Goal: Information Seeking & Learning: Find specific fact

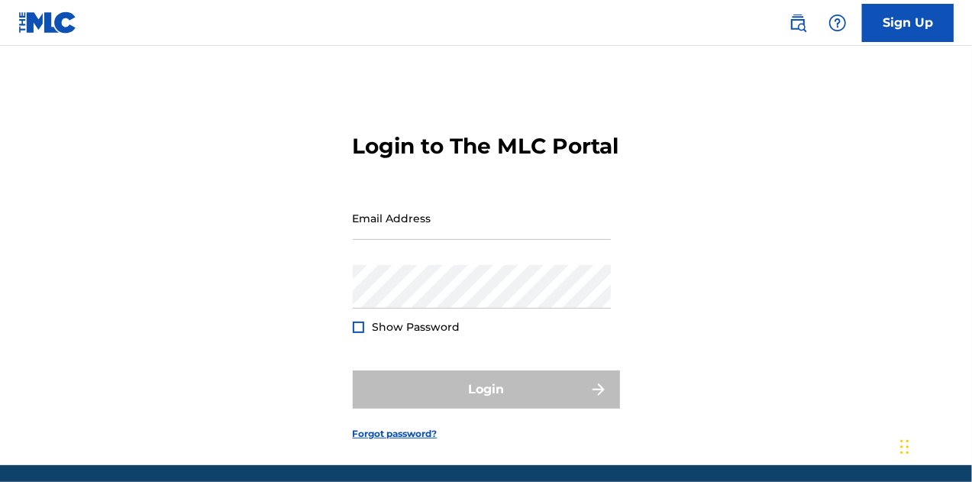
drag, startPoint x: 799, startPoint y: 18, endPoint x: 779, endPoint y: 26, distance: 21.3
click at [799, 18] on img at bounding box center [798, 23] width 18 height 18
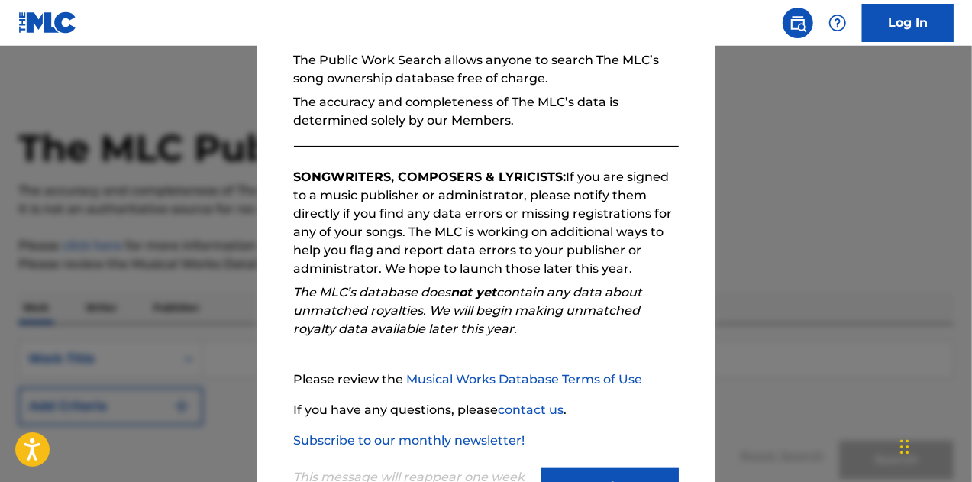
scroll to position [216, 0]
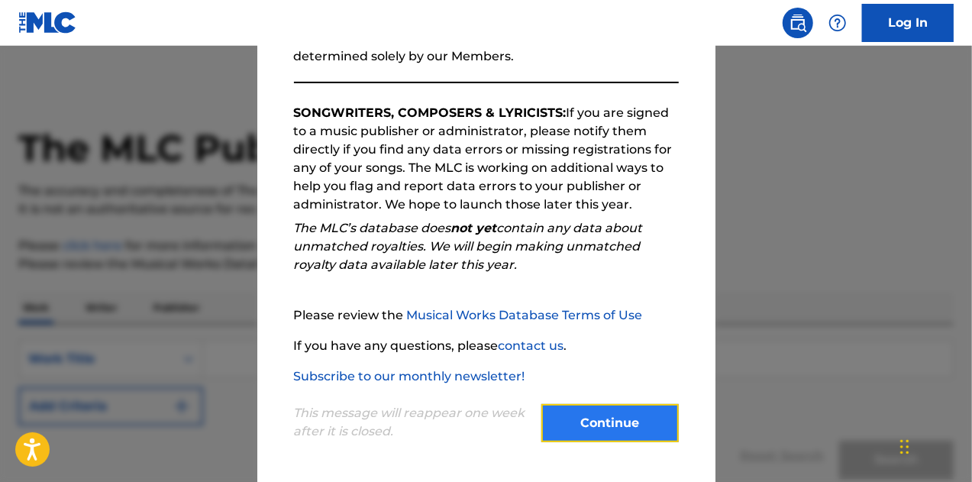
click at [638, 422] on button "Continue" at bounding box center [609, 423] width 137 height 38
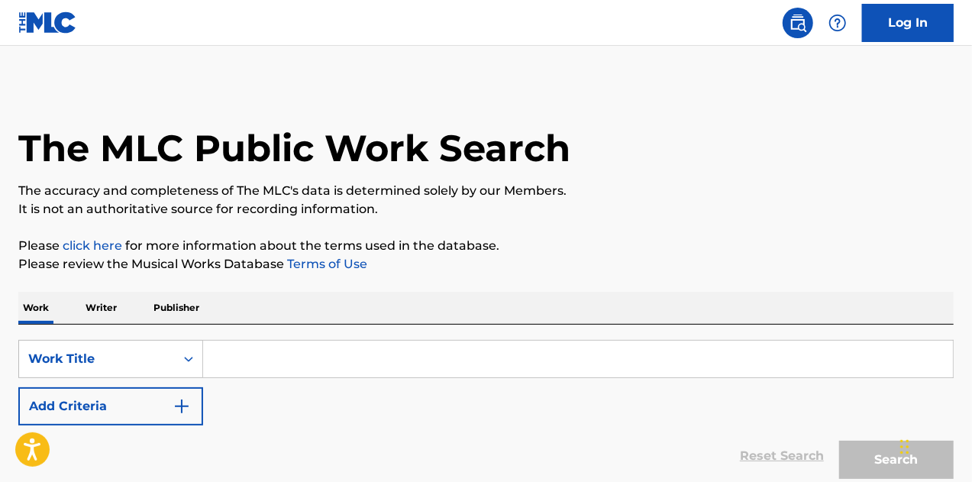
click at [347, 360] on input "Search Form" at bounding box center [578, 359] width 750 height 37
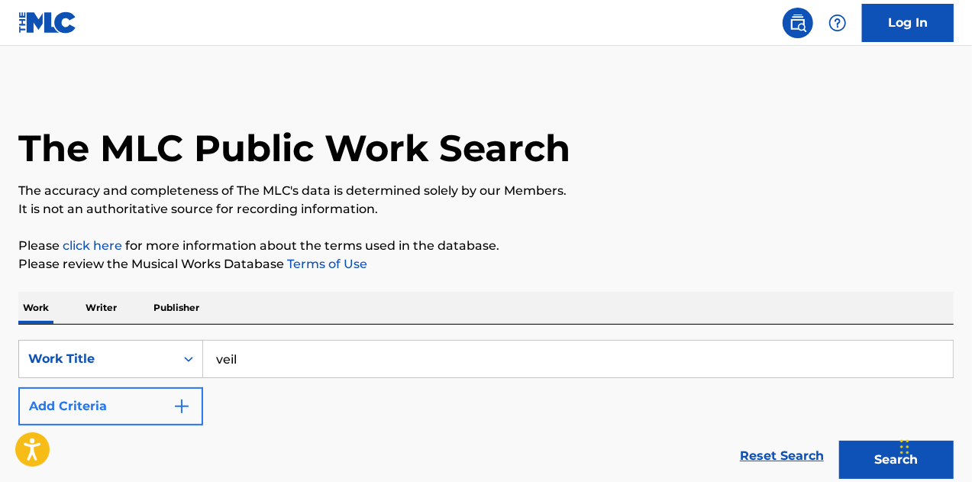
type input "veil"
click at [104, 412] on button "Add Criteria" at bounding box center [110, 406] width 185 height 38
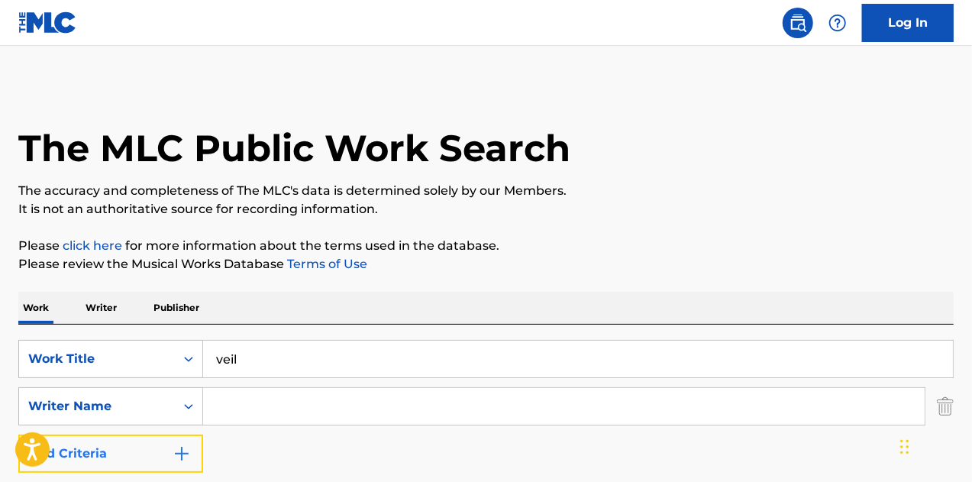
scroll to position [153, 0]
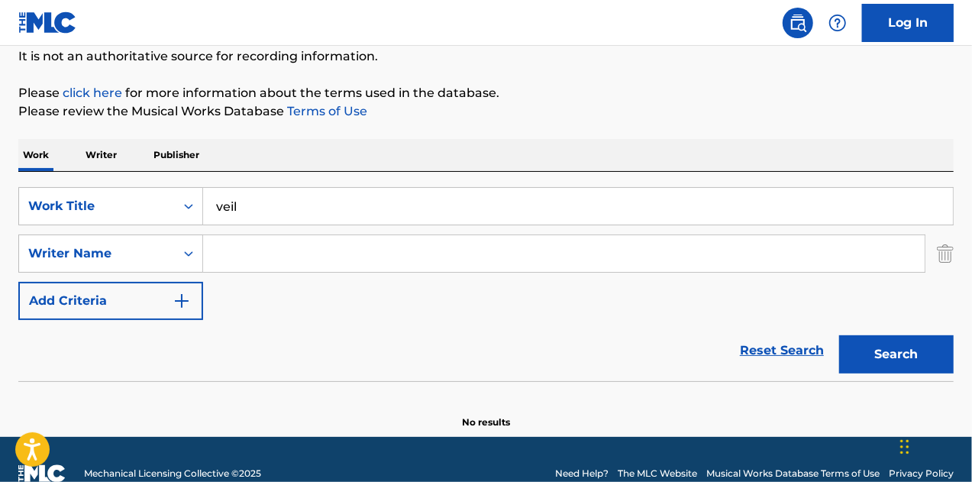
click at [264, 264] on input "Search Form" at bounding box center [564, 253] width 722 height 37
type input "[PERSON_NAME]"
click at [839, 335] on button "Search" at bounding box center [896, 354] width 115 height 38
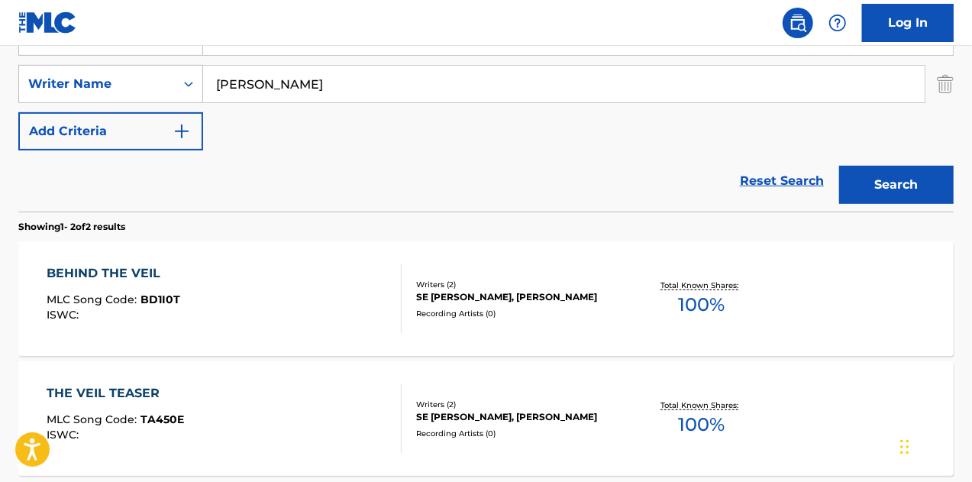
scroll to position [76, 0]
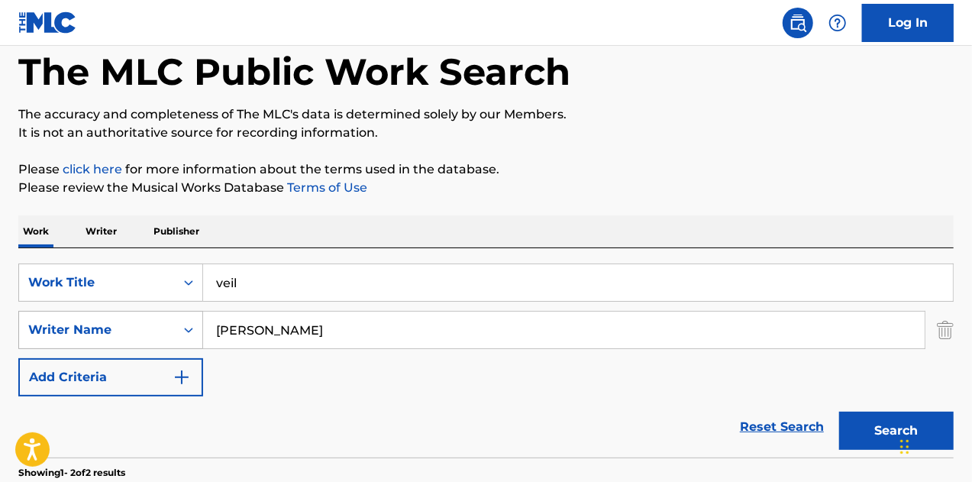
drag, startPoint x: 160, startPoint y: 331, endPoint x: 163, endPoint y: 344, distance: 13.2
click at [160, 331] on div "Writer Name" at bounding box center [96, 330] width 137 height 18
click at [709, 125] on p "It is not an authoritative source for recording information." at bounding box center [485, 133] width 935 height 18
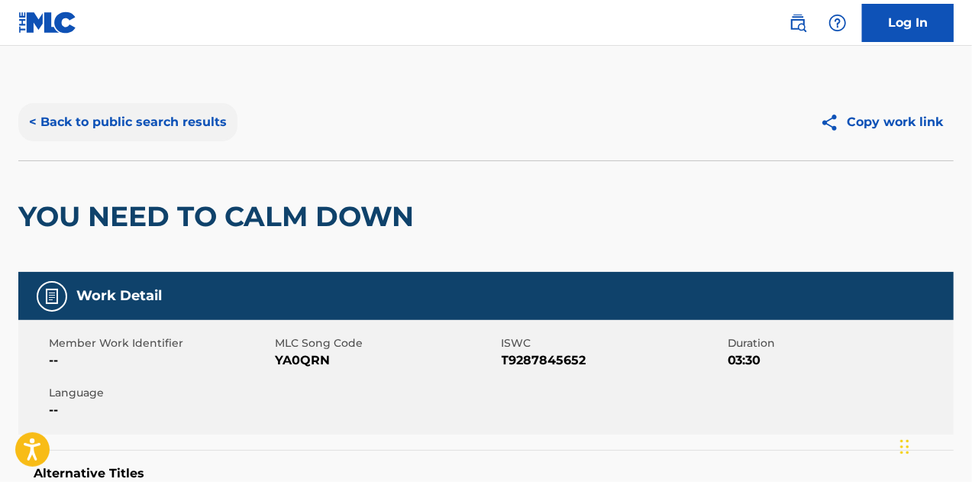
click at [173, 132] on button "< Back to public search results" at bounding box center [127, 122] width 219 height 38
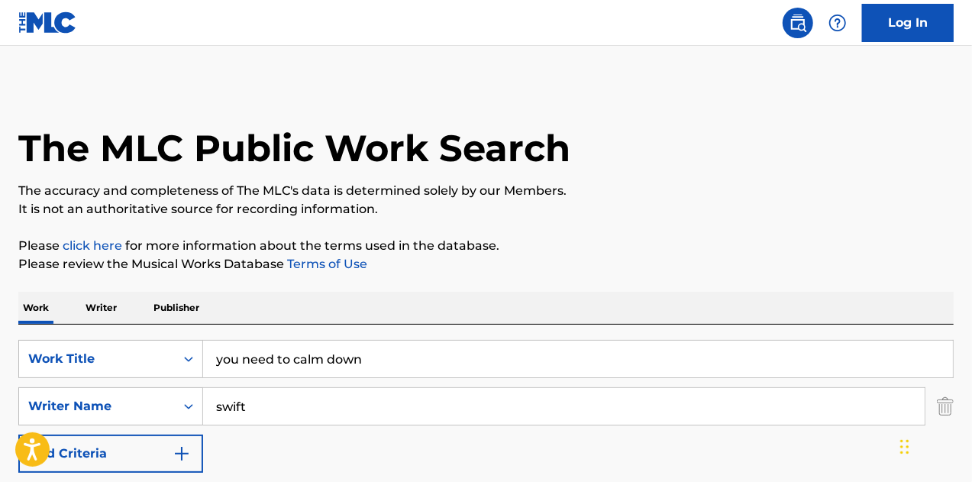
click at [186, 305] on p "Publisher" at bounding box center [176, 308] width 55 height 32
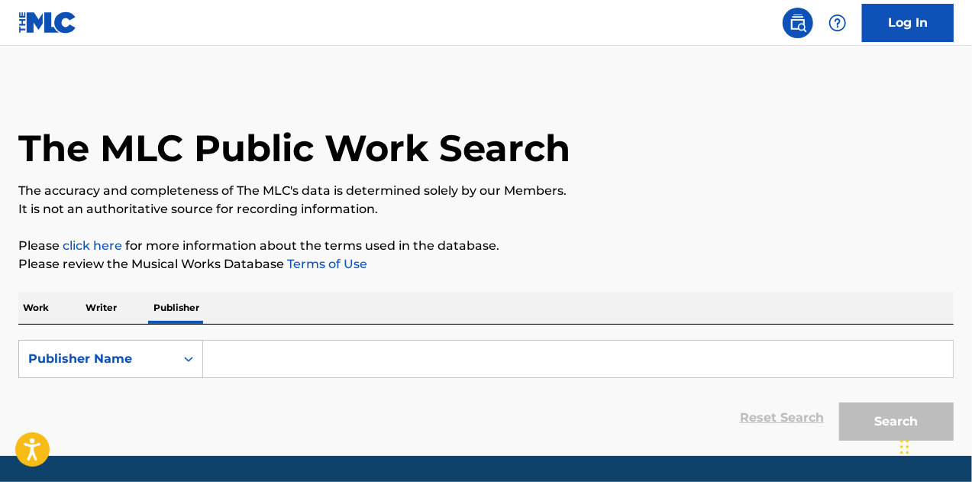
drag, startPoint x: 341, startPoint y: 361, endPoint x: 402, endPoint y: 380, distance: 63.3
click at [341, 361] on input "Search Form" at bounding box center [578, 359] width 750 height 37
paste input "Big Planet Made"
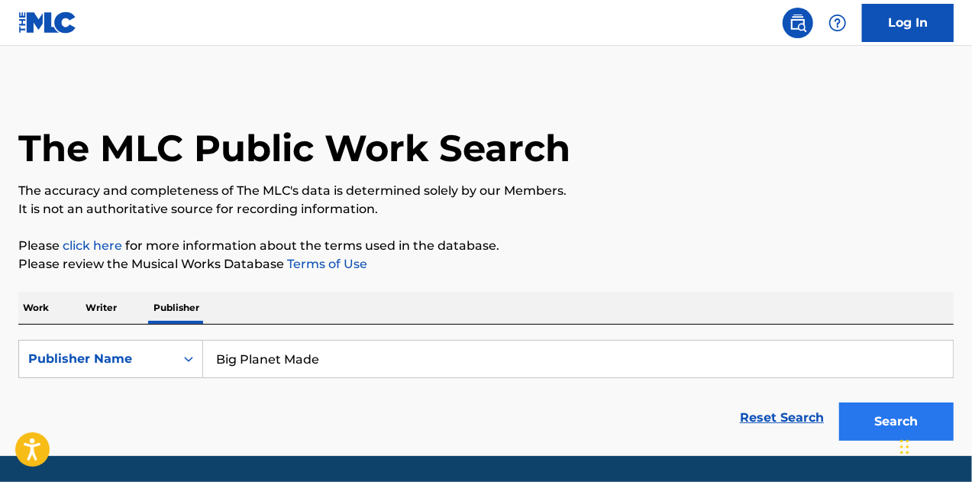
type input "Big Planet Made"
click at [886, 414] on button "Search" at bounding box center [896, 421] width 115 height 38
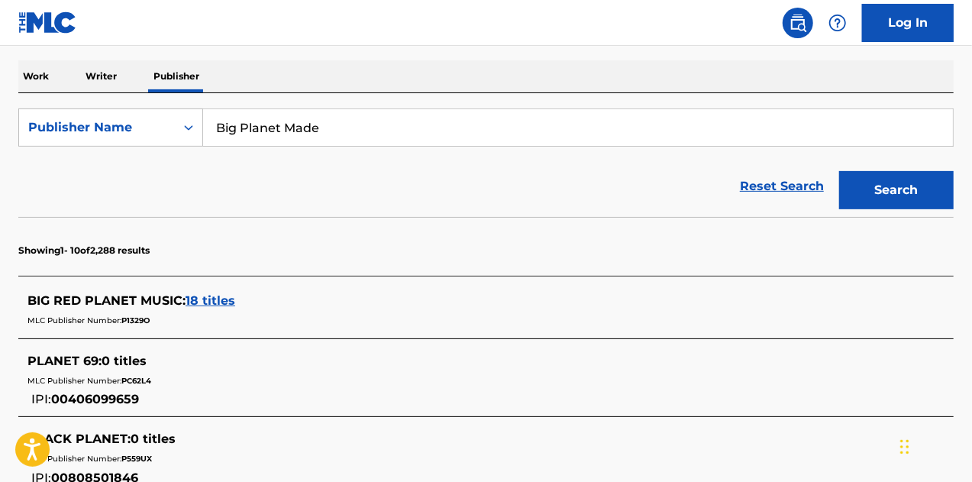
scroll to position [297, 0]
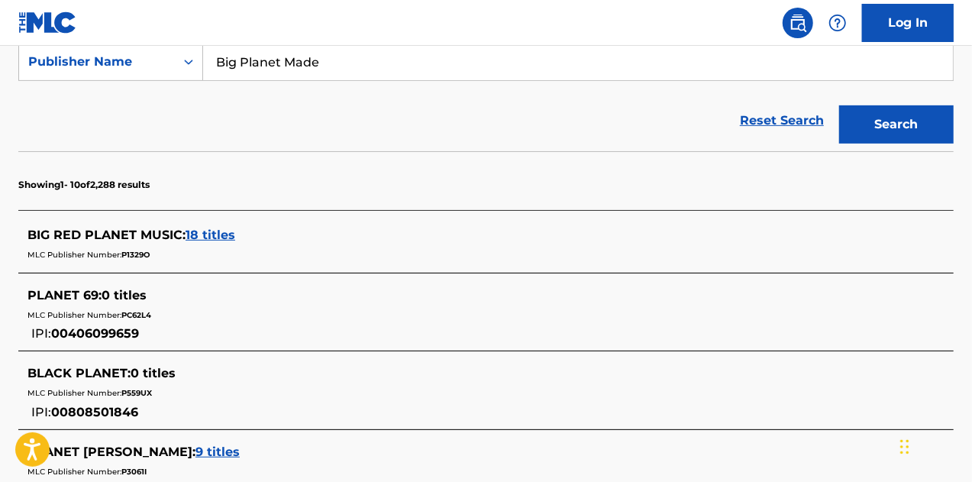
click at [202, 242] on div "BIG RED PLANET MUSIC : 18 titles" at bounding box center [465, 235] width 877 height 18
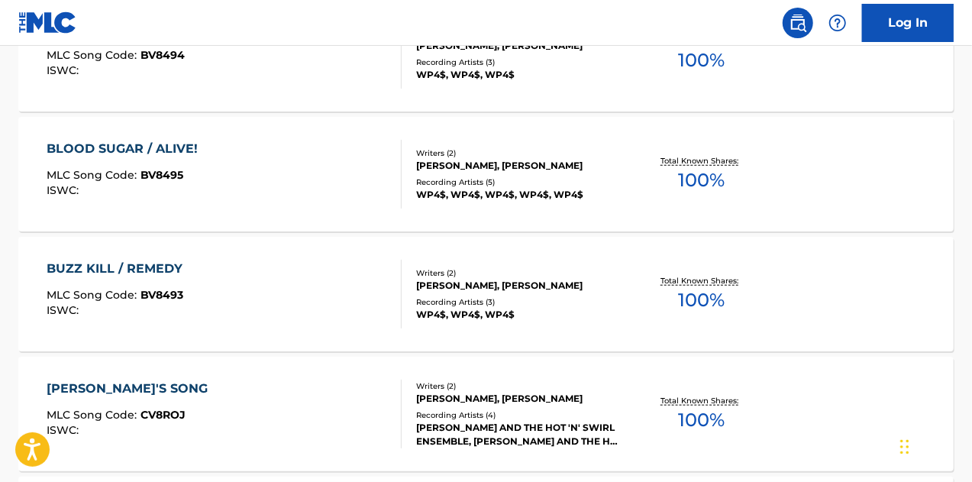
scroll to position [603, 0]
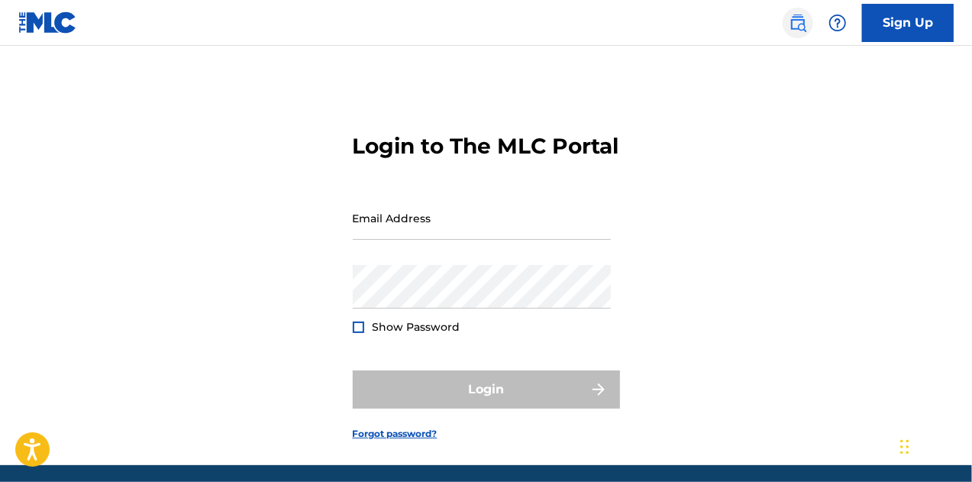
click at [809, 20] on link at bounding box center [798, 23] width 31 height 31
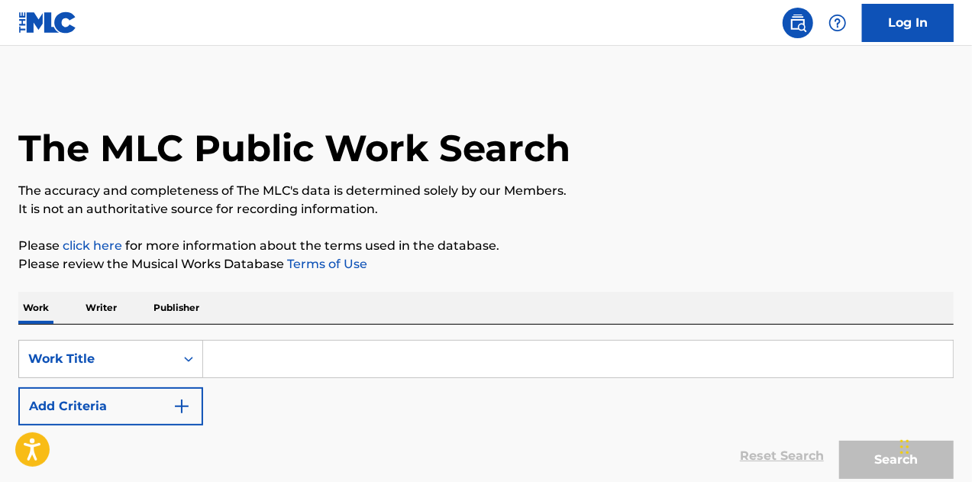
click at [176, 306] on p "Publisher" at bounding box center [176, 308] width 55 height 32
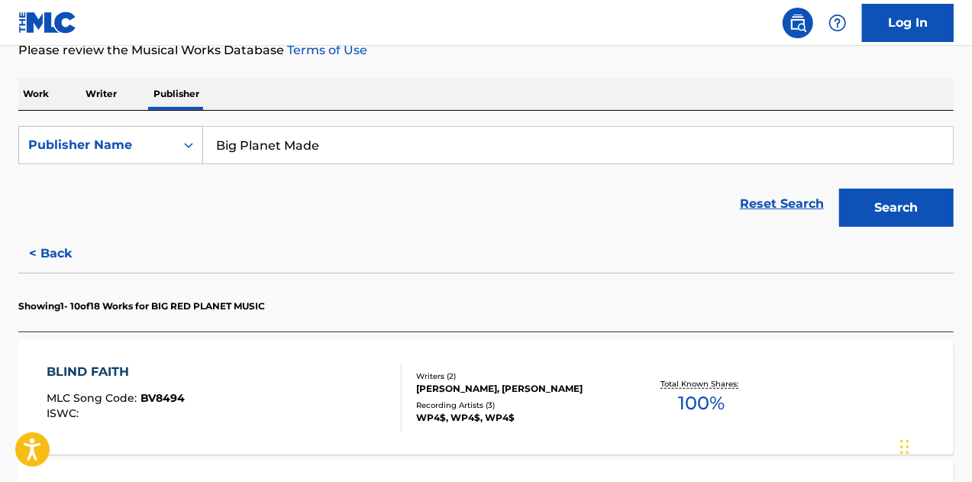
scroll to position [229, 0]
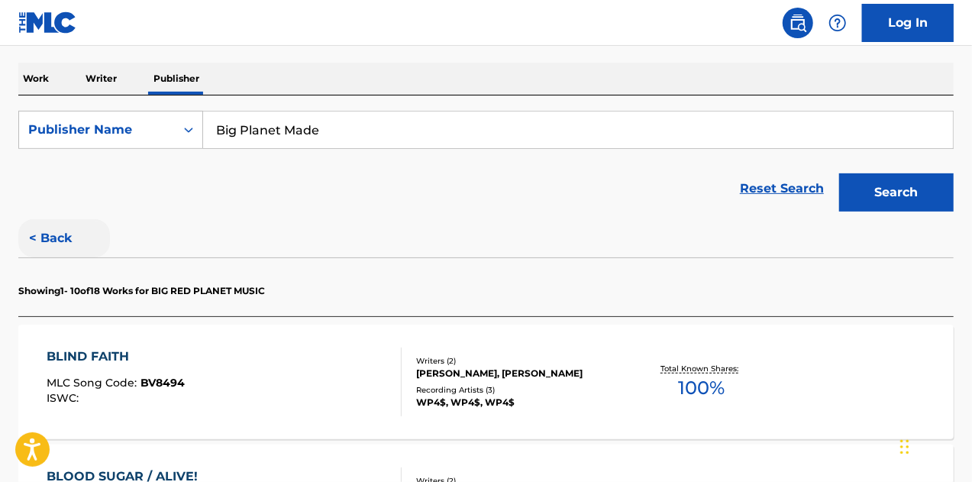
click at [47, 234] on button "< Back" at bounding box center [64, 238] width 92 height 38
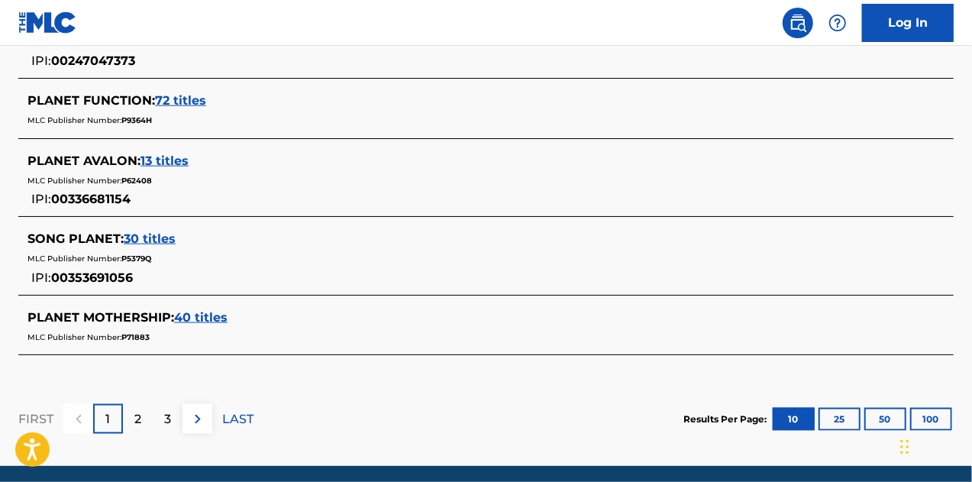
scroll to position [900, 0]
